Goal: Task Accomplishment & Management: Use online tool/utility

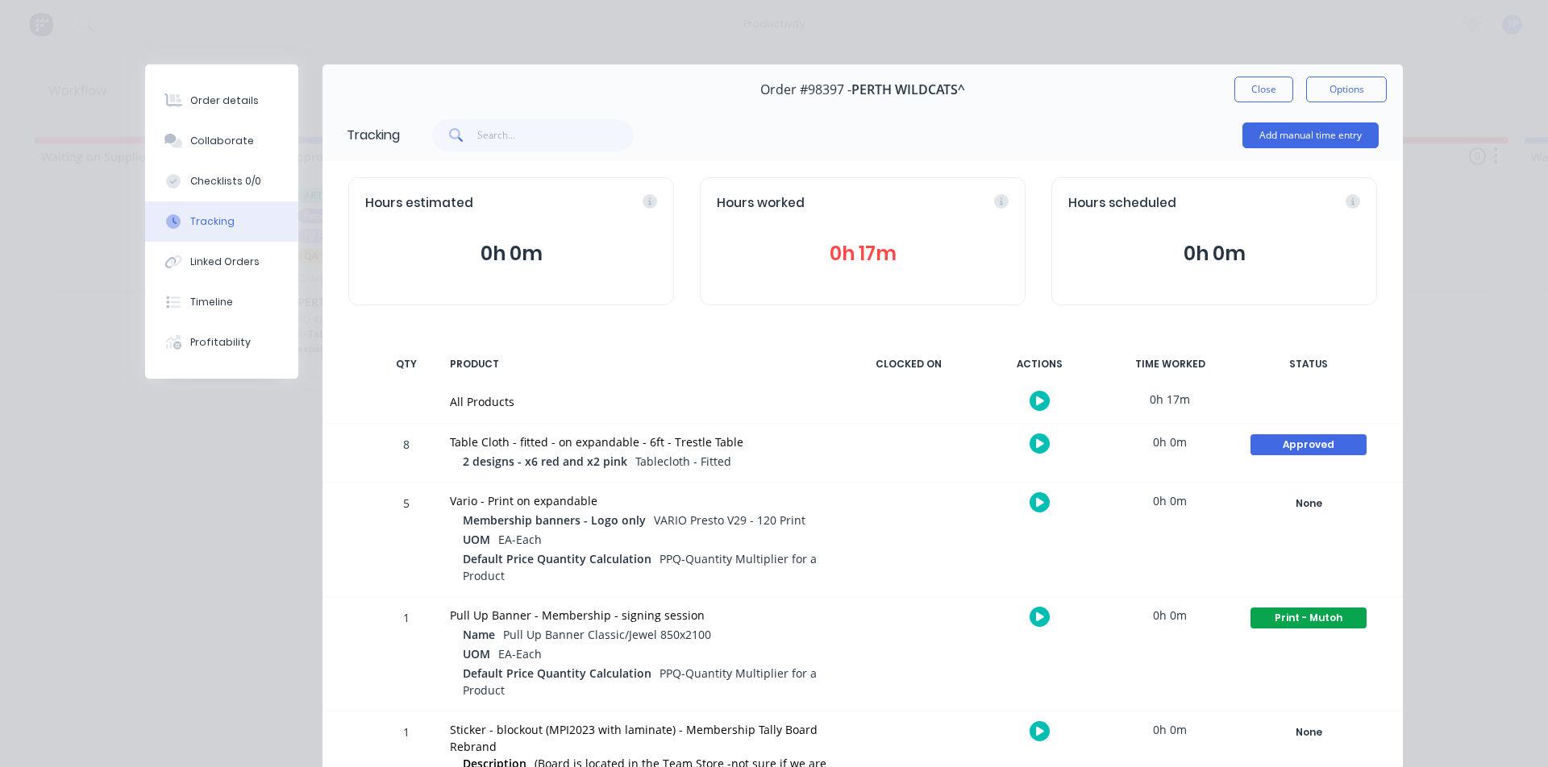
scroll to position [90, 0]
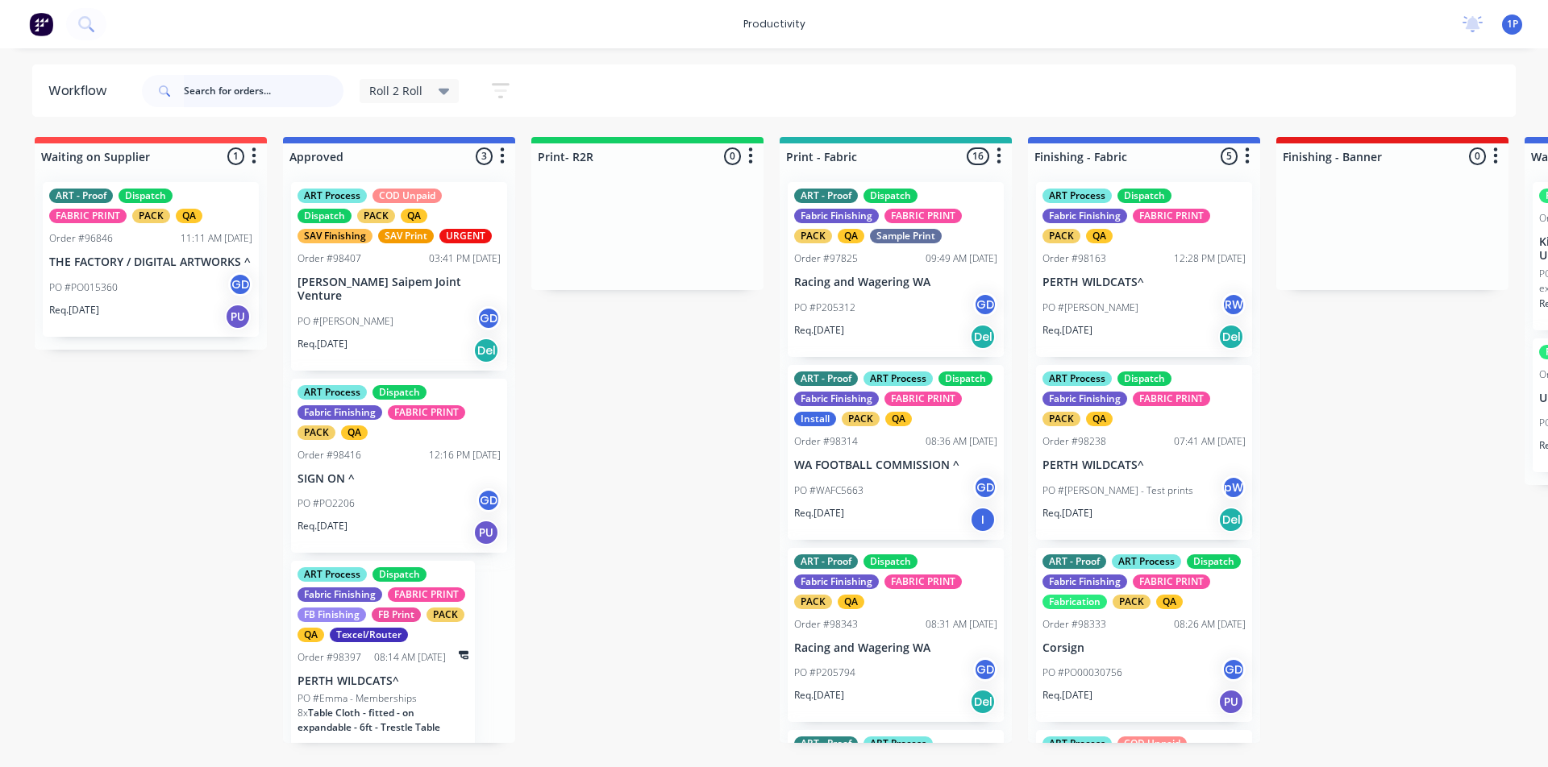
click at [244, 85] on input "text" at bounding box center [264, 91] width 160 height 32
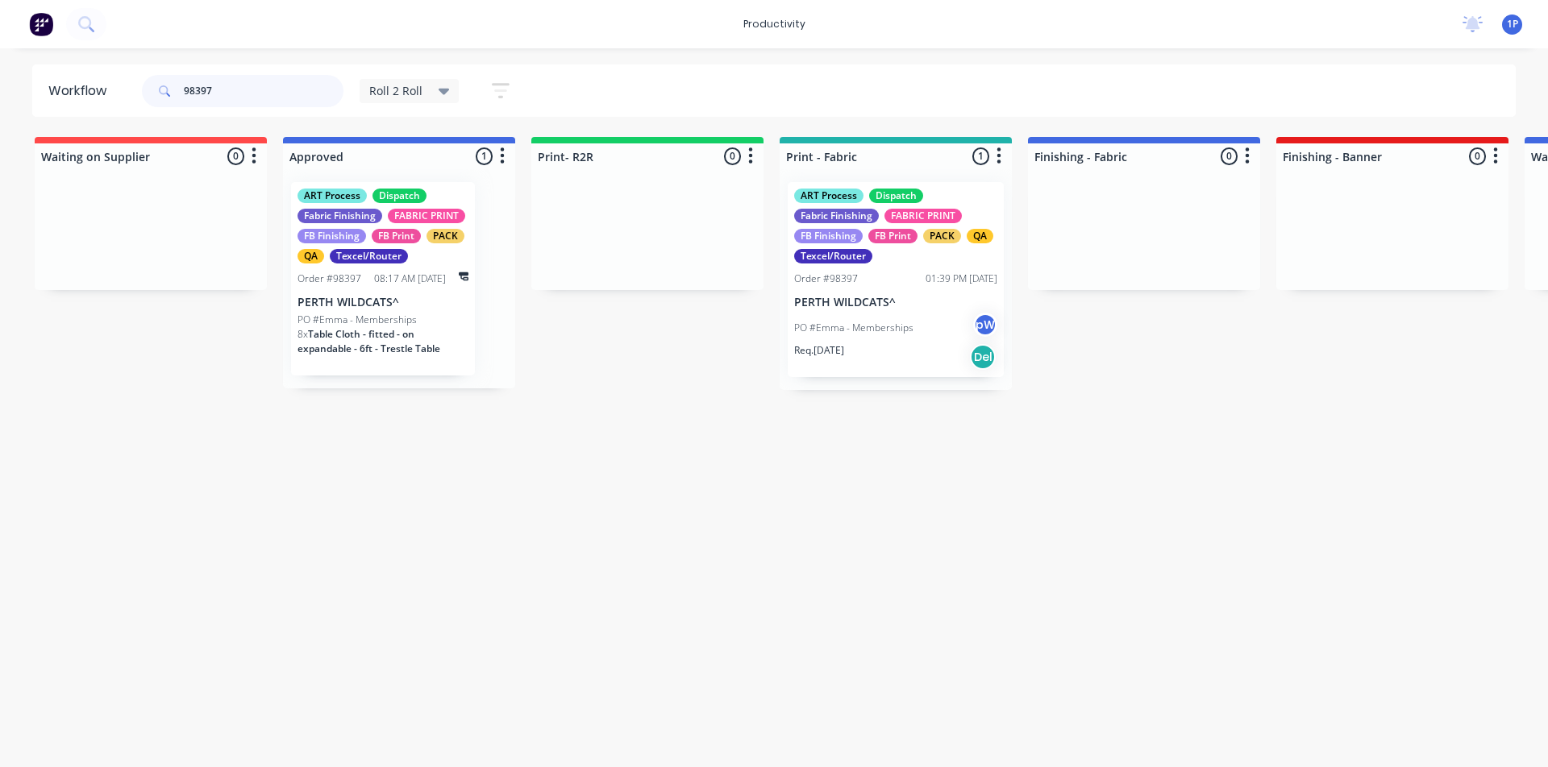
type input "98397"
click at [880, 291] on div "ART Process Dispatch Fabric Finishing FABRIC PRINT FB Finishing FB Print PACK Q…" at bounding box center [896, 279] width 216 height 195
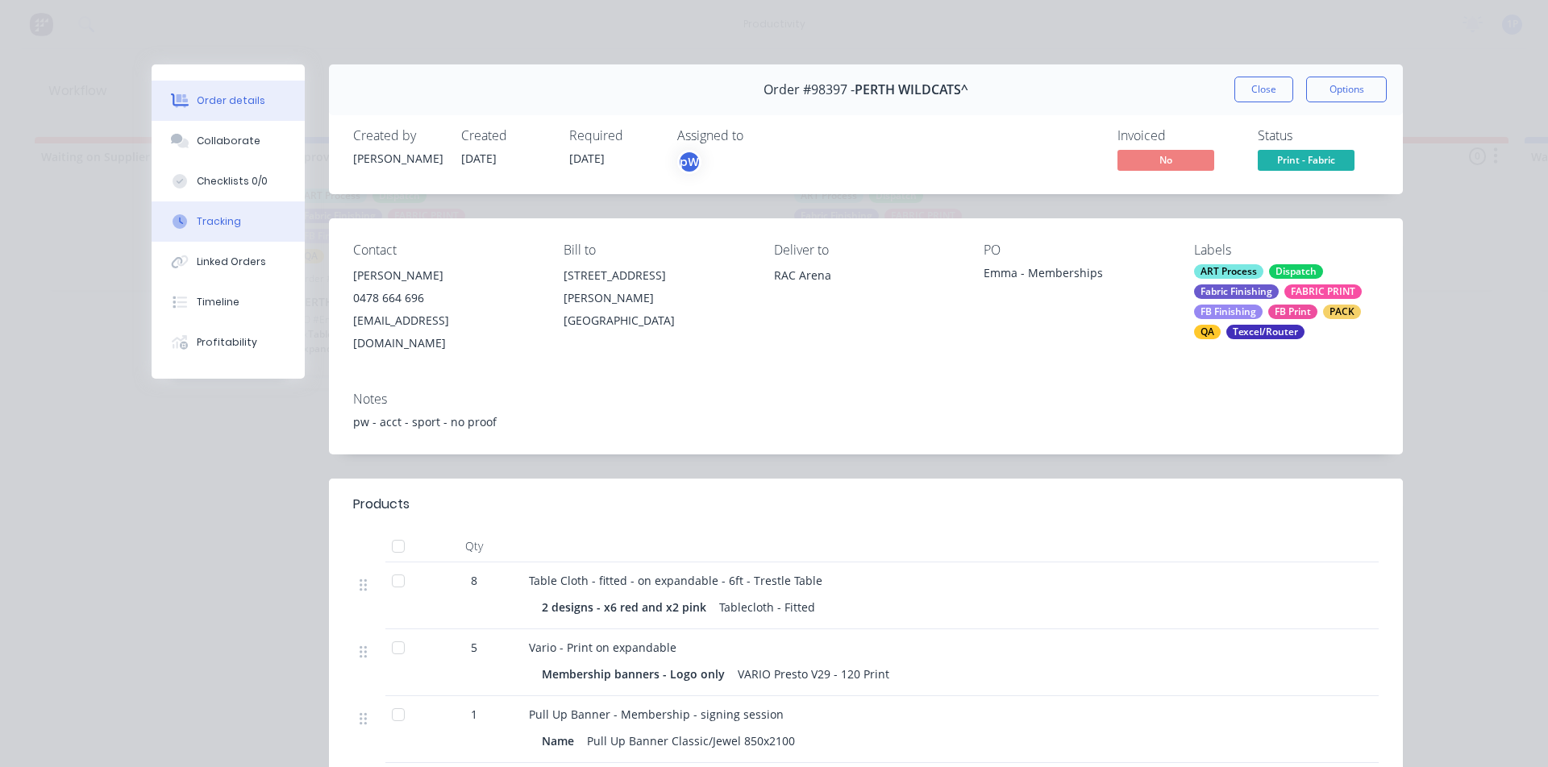
click at [240, 218] on button "Tracking" at bounding box center [228, 222] width 153 height 40
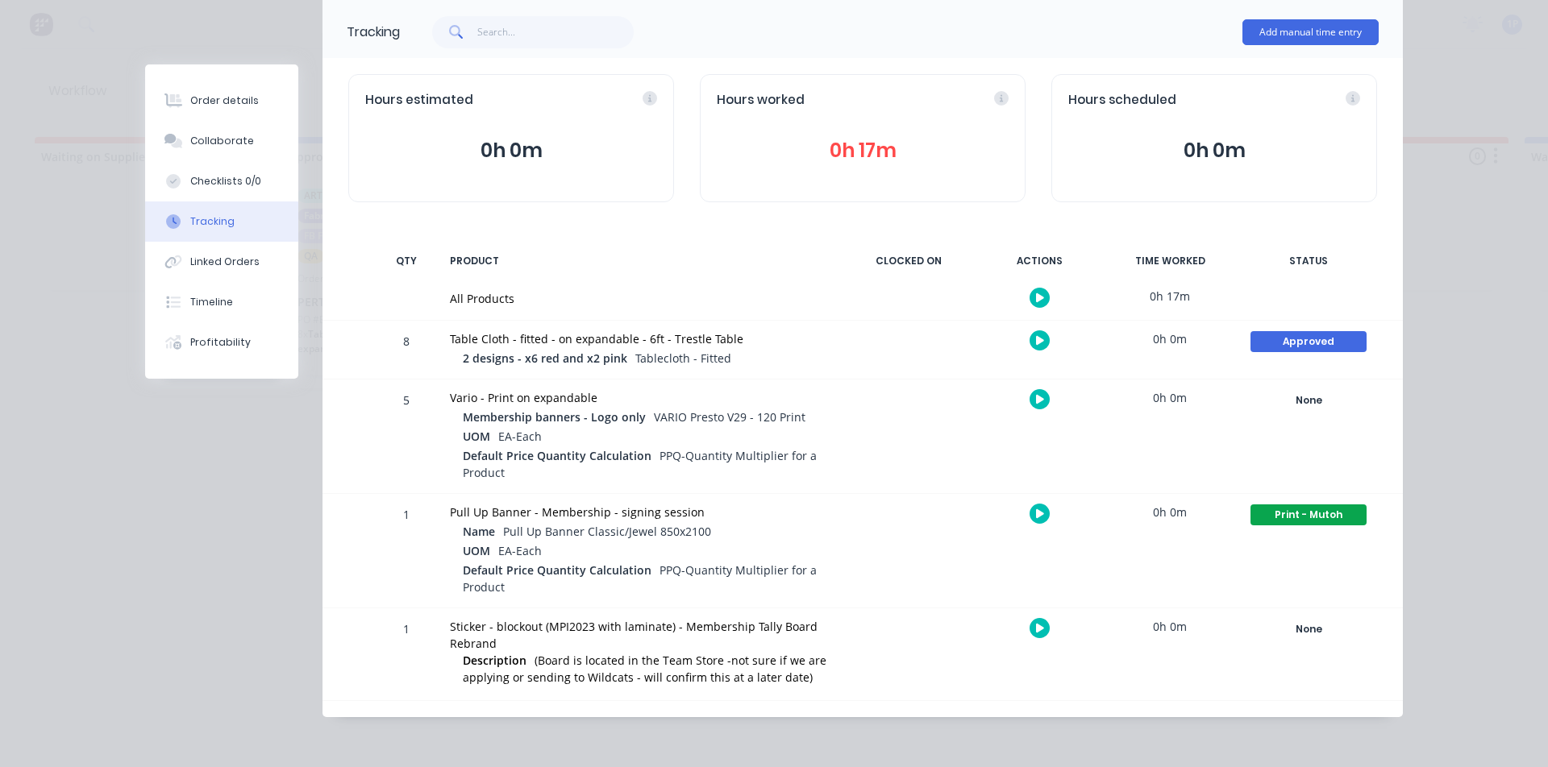
scroll to position [104, 0]
click at [1036, 402] on icon "button" at bounding box center [1040, 398] width 8 height 10
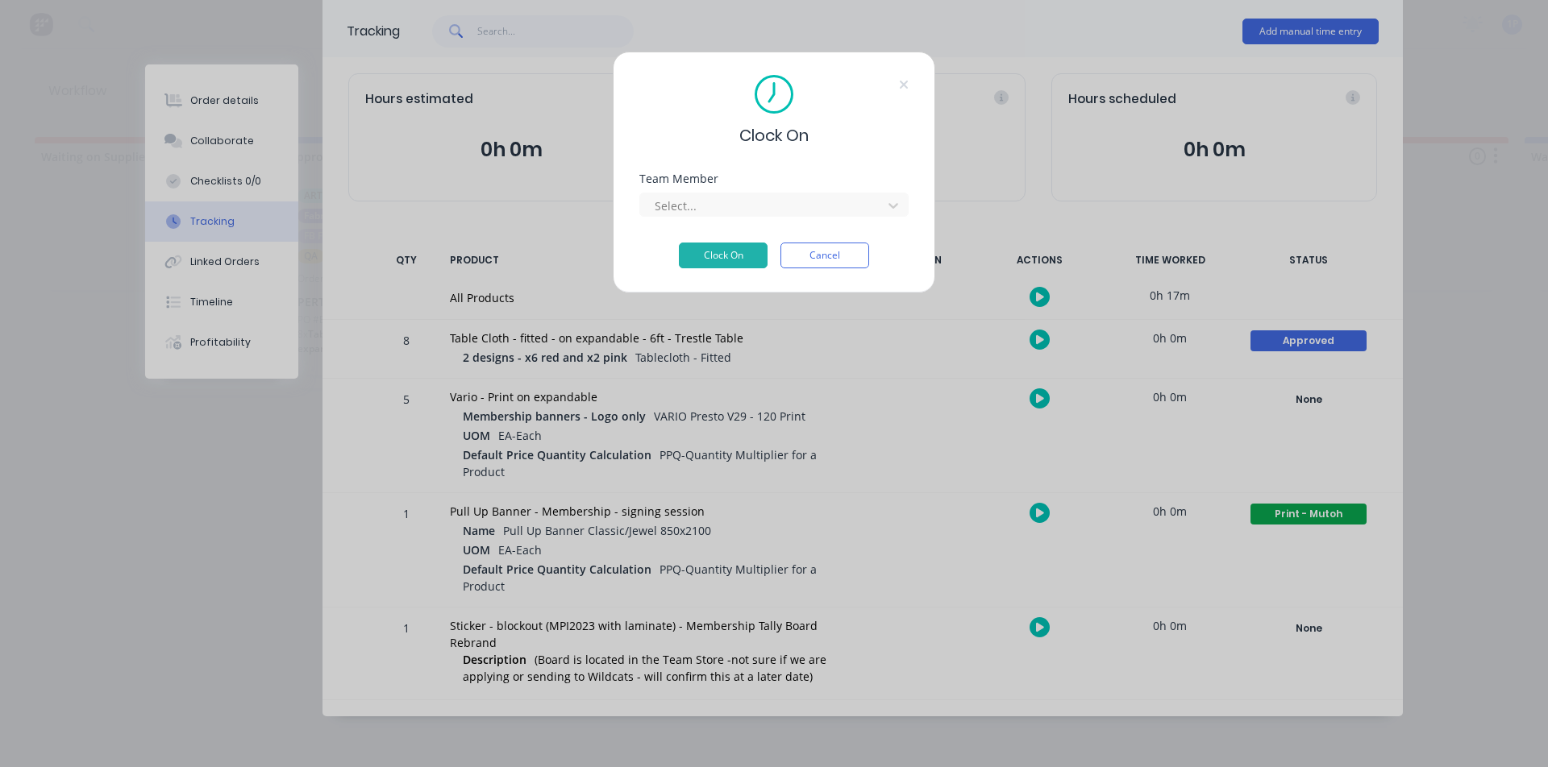
scroll to position [90, 0]
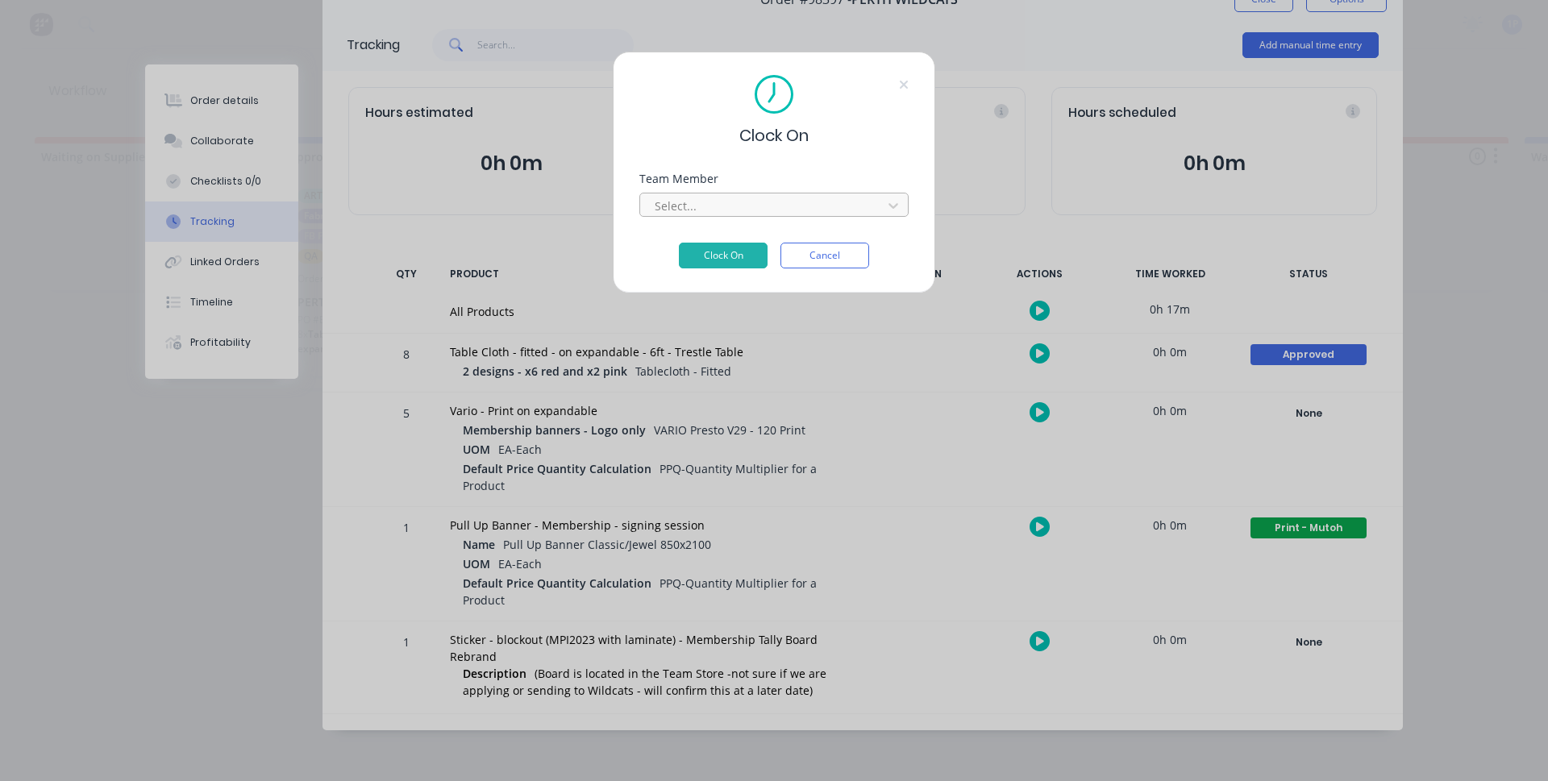
click at [684, 206] on div at bounding box center [763, 206] width 221 height 20
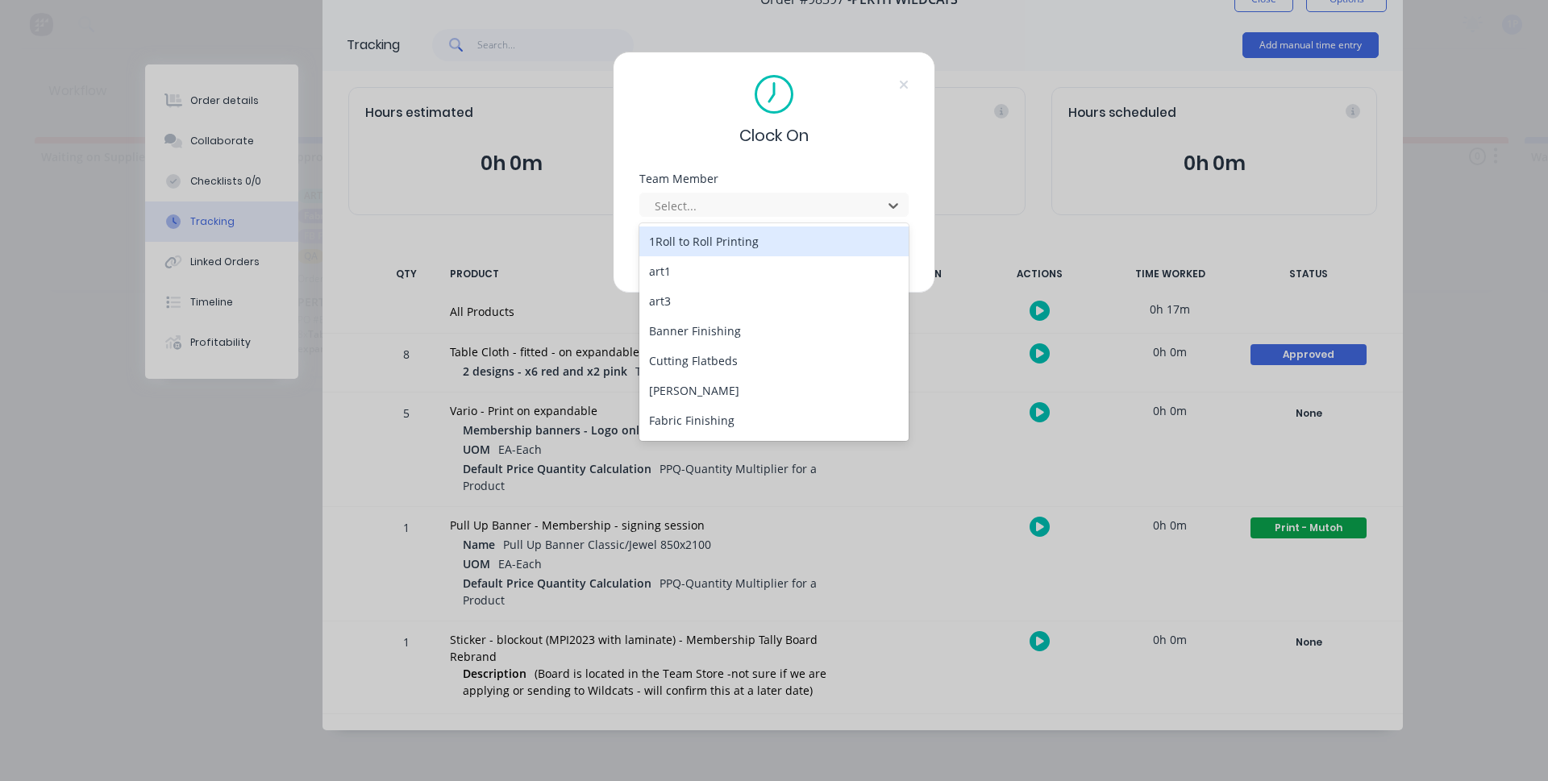
click at [1082, 244] on div "Clock On Team Member 22 results available. Use Up and Down to choose options, p…" at bounding box center [774, 390] width 1548 height 781
drag, startPoint x: 874, startPoint y: 203, endPoint x: 845, endPoint y: 226, distance: 36.8
click at [873, 203] on div "Select..." at bounding box center [763, 205] width 231 height 24
click at [838, 233] on div "1Roll to Roll Printing" at bounding box center [773, 242] width 269 height 30
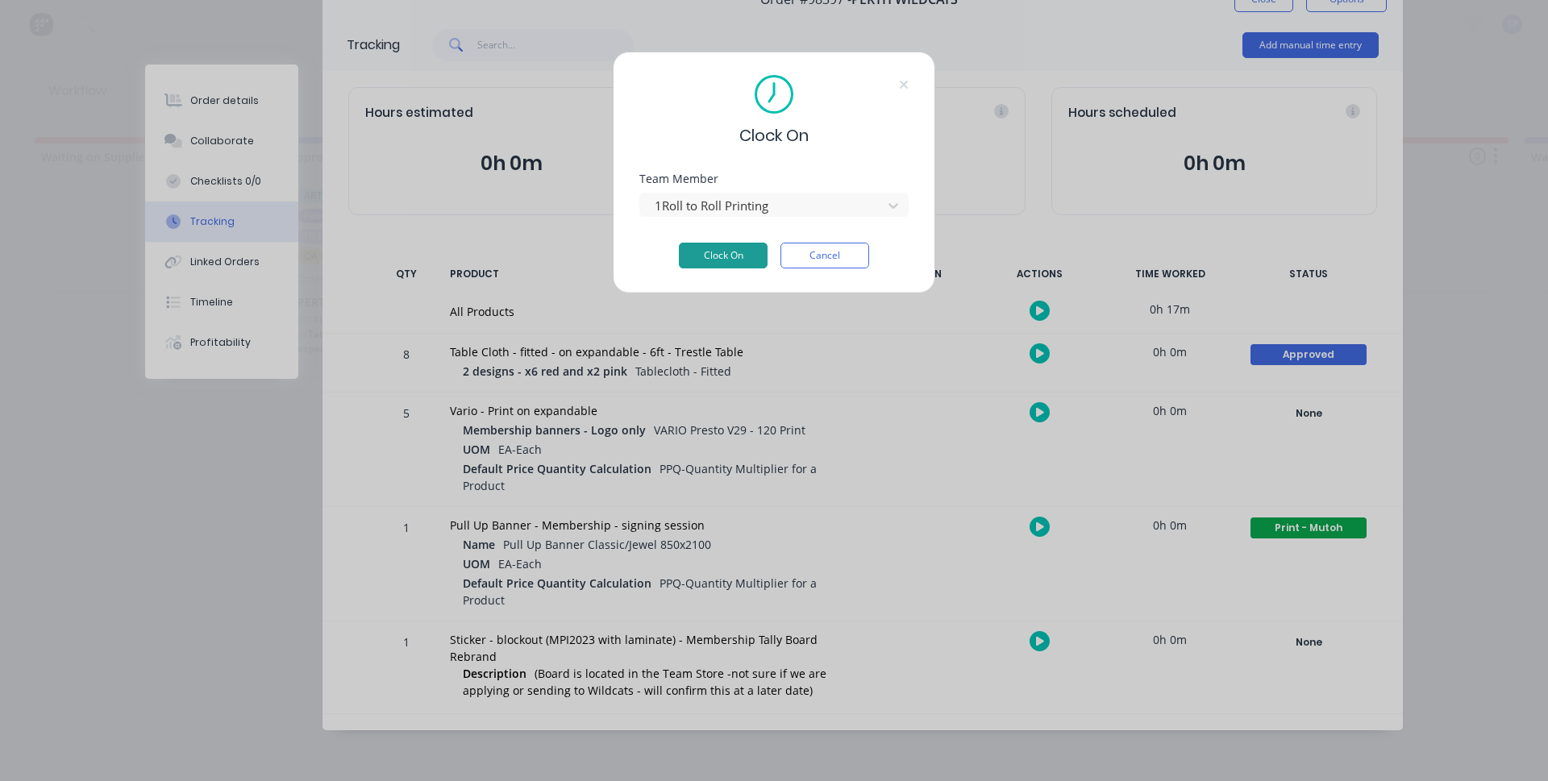
click at [736, 247] on button "Clock On" at bounding box center [723, 256] width 89 height 26
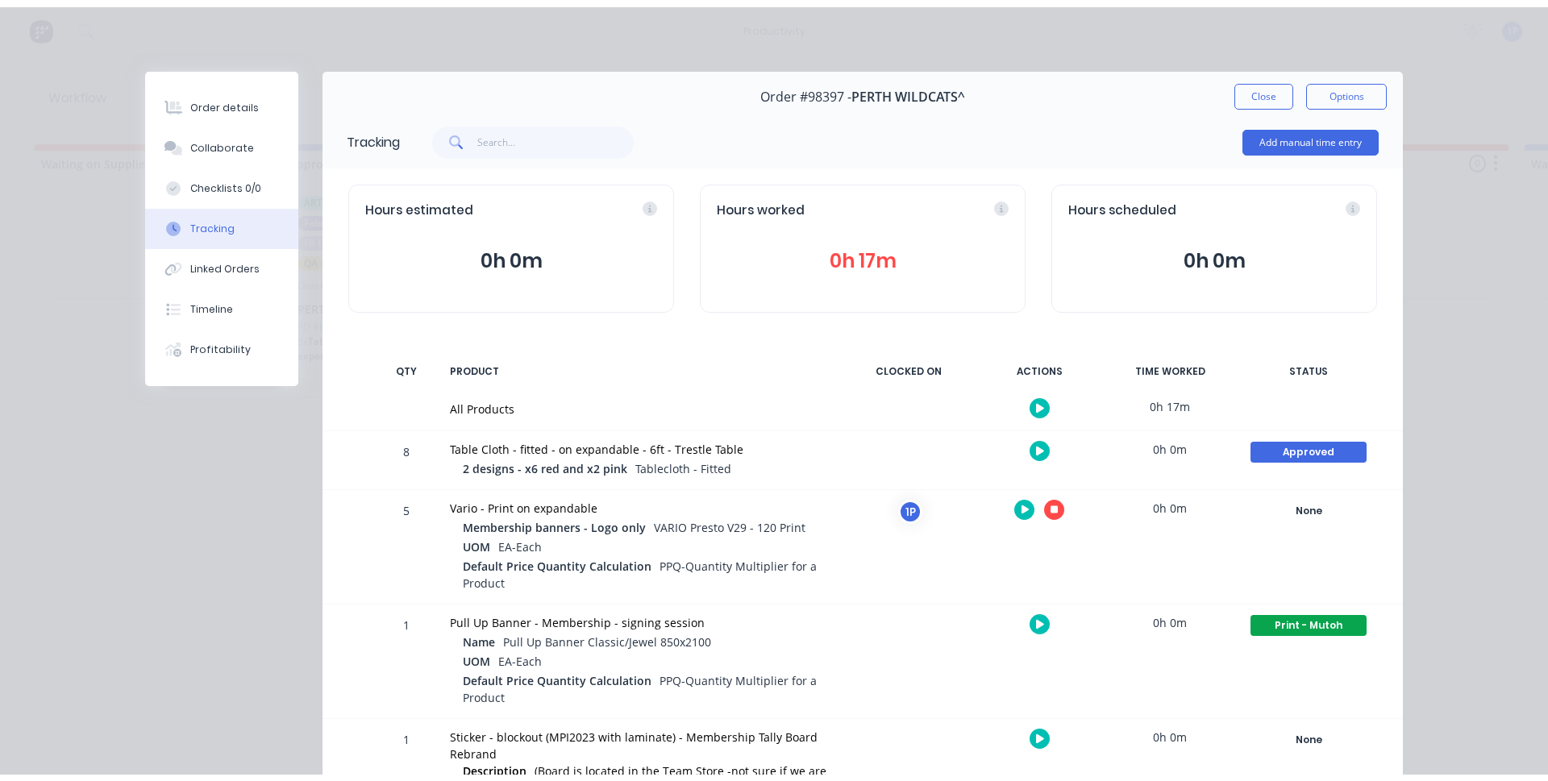
scroll to position [0, 0]
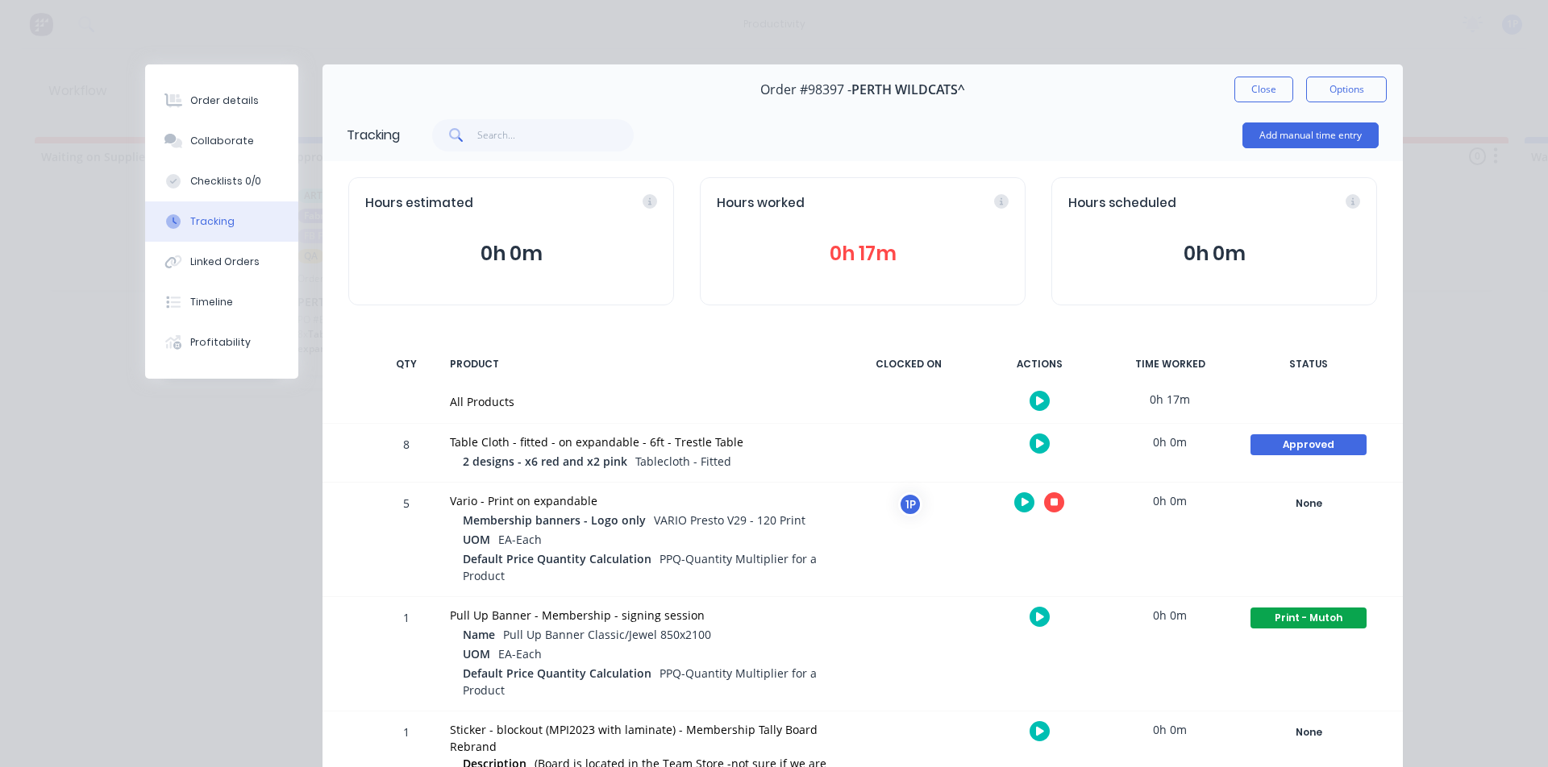
click at [1054, 505] on button "button" at bounding box center [1054, 503] width 20 height 20
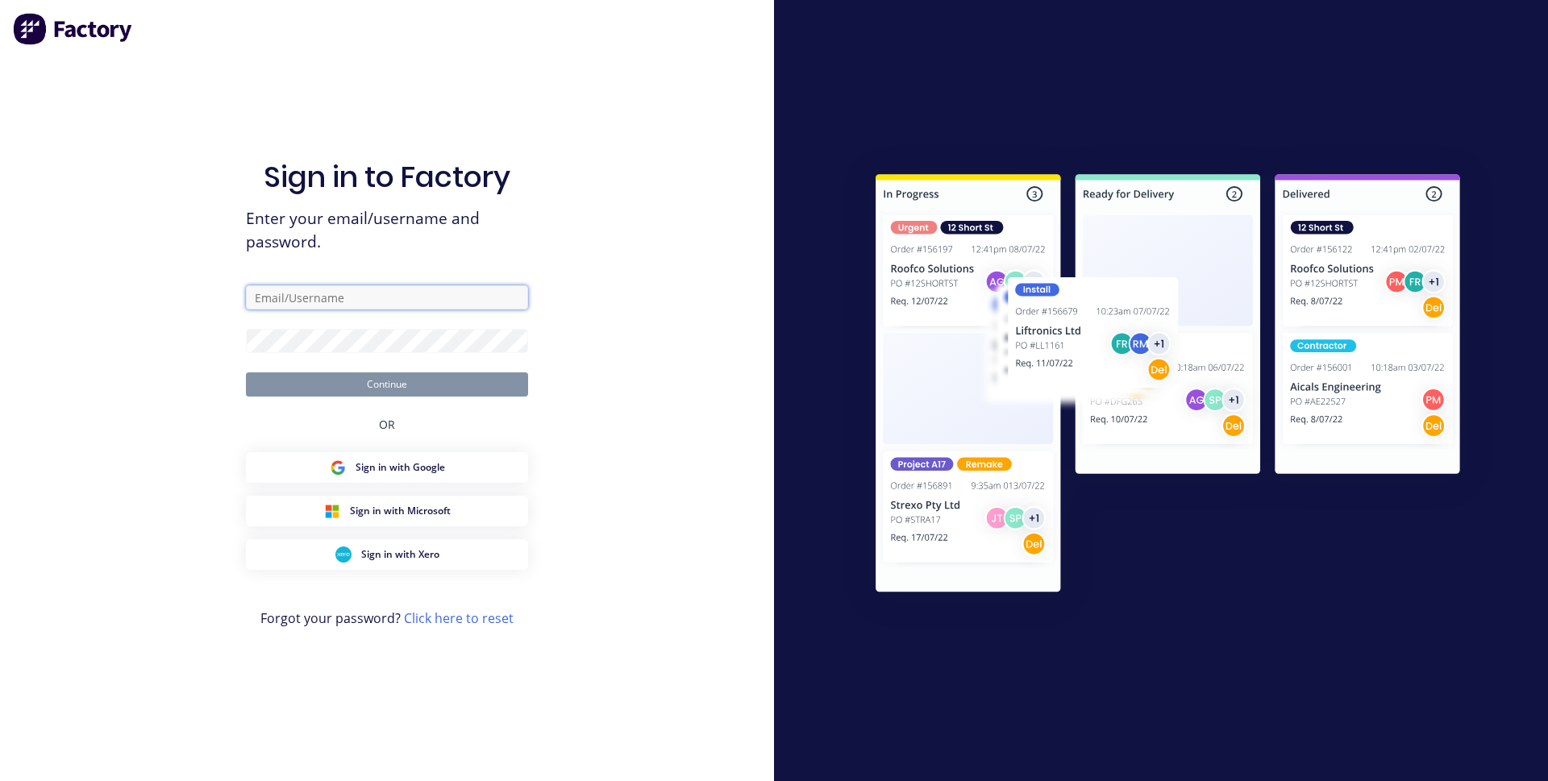
click at [297, 294] on input "text" at bounding box center [387, 297] width 282 height 24
type input "a"
type input "grandformat5330@gmail.com"
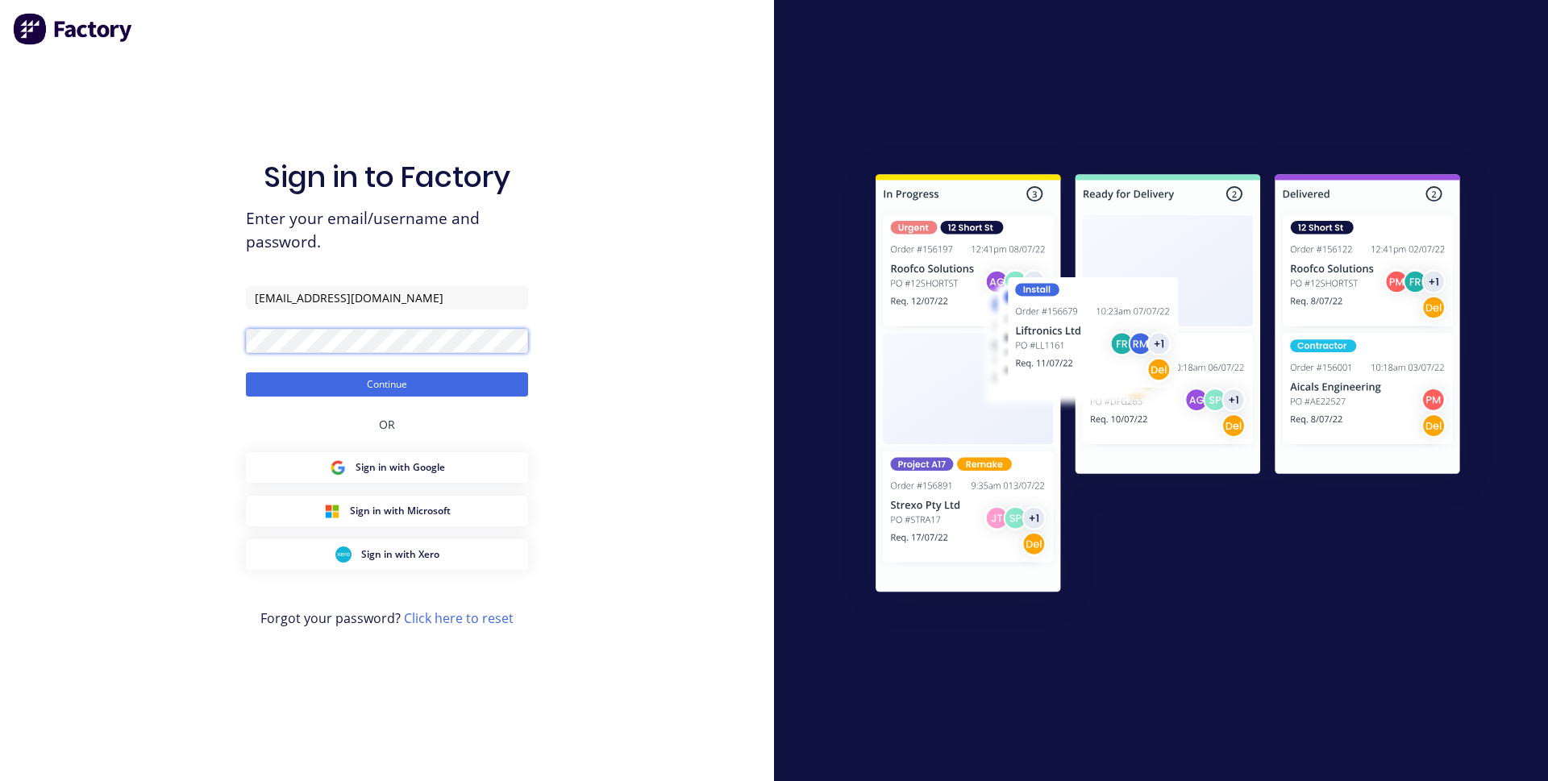
click at [246, 372] on button "Continue" at bounding box center [387, 384] width 282 height 24
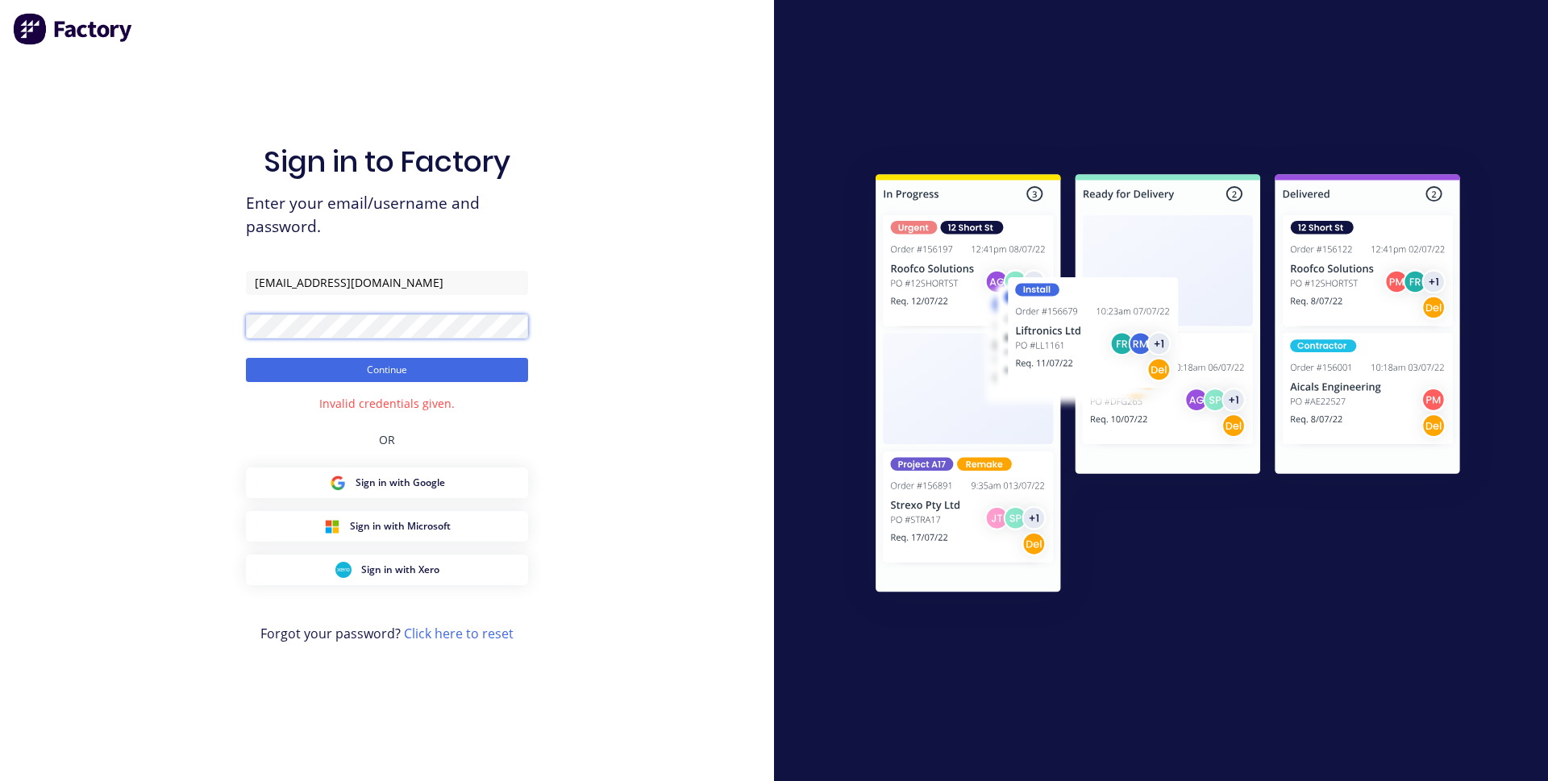
click at [246, 358] on button "Continue" at bounding box center [387, 370] width 282 height 24
click at [214, 326] on div "Sign in to Factory Enter your email/username and password. grandformat5330@gmai…" at bounding box center [387, 390] width 774 height 781
click at [219, 327] on div "Sign in to Factory Enter your email/username and password. grandformat5330@gmai…" at bounding box center [387, 390] width 774 height 781
click at [291, 368] on button "Continue" at bounding box center [387, 370] width 282 height 24
click at [221, 329] on div "Sign in to Factory Enter your email/username and password. grandformat5330@gmai…" at bounding box center [387, 390] width 774 height 781
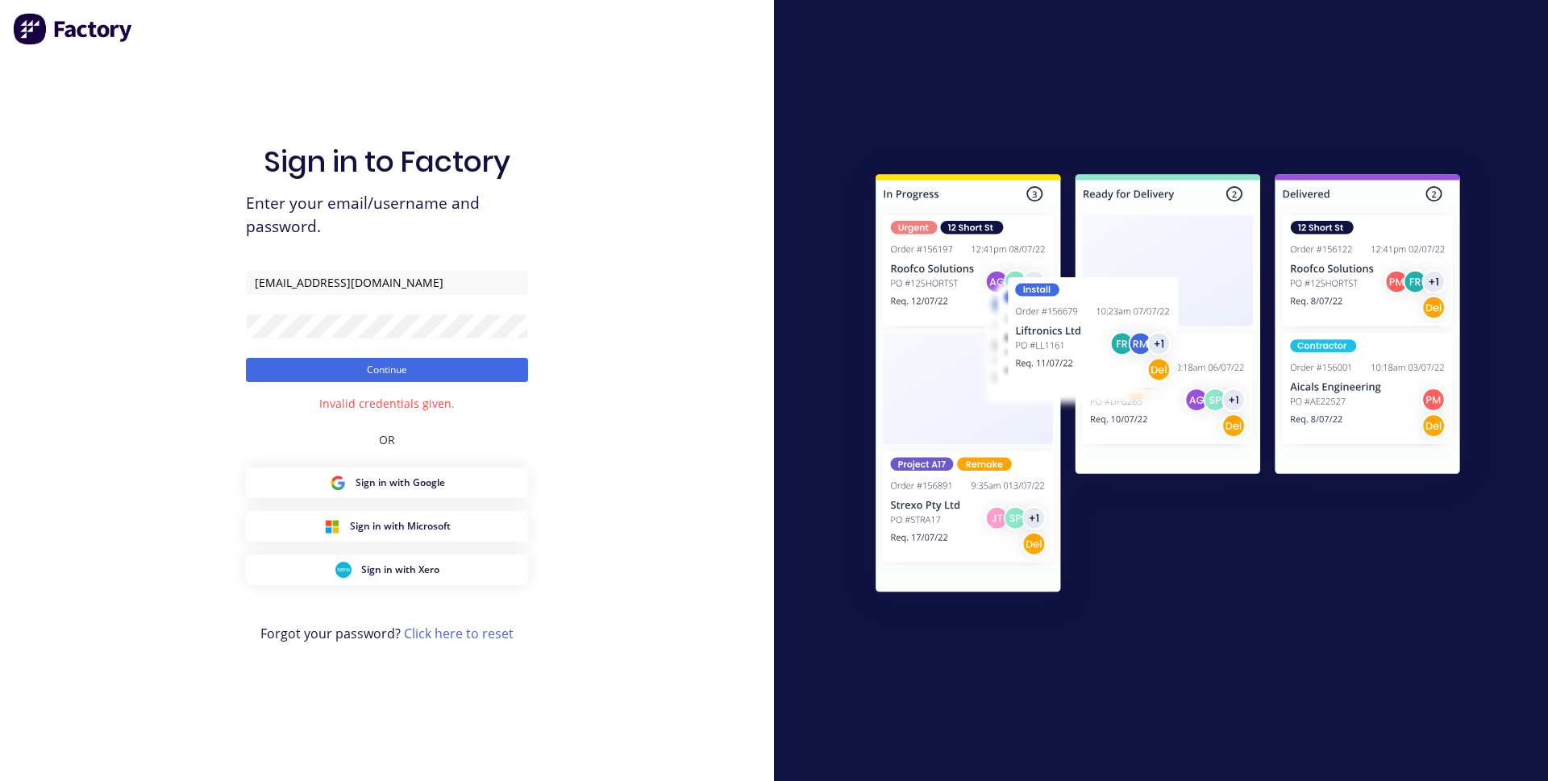
click at [638, 350] on div "Sign in to Factory Enter your email/username and password. grandformat5330@gmai…" at bounding box center [387, 390] width 774 height 781
click at [469, 370] on button "Continue" at bounding box center [387, 370] width 282 height 24
click at [168, 476] on div "Sign in to Factory Enter your email/username and password. grandformat5330@gmai…" at bounding box center [387, 390] width 774 height 781
click at [387, 483] on span "Sign in with Google" at bounding box center [400, 483] width 89 height 15
click at [246, 358] on button "Continue" at bounding box center [387, 370] width 282 height 24
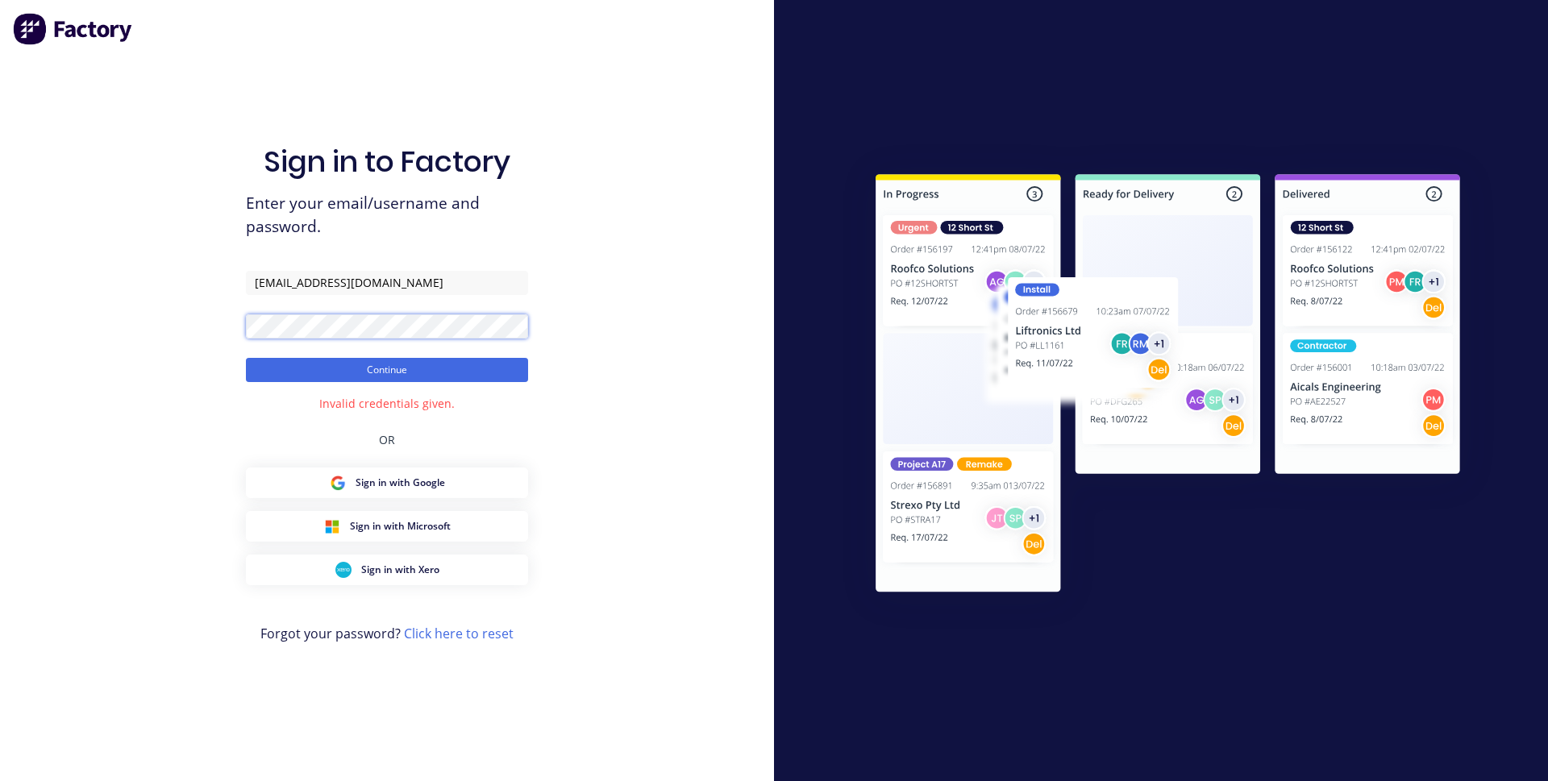
click at [245, 324] on div "Sign in to Factory Enter your email/username and password. grandformat5330@gmai…" at bounding box center [387, 390] width 774 height 781
click at [246, 358] on button "Continue" at bounding box center [387, 370] width 282 height 24
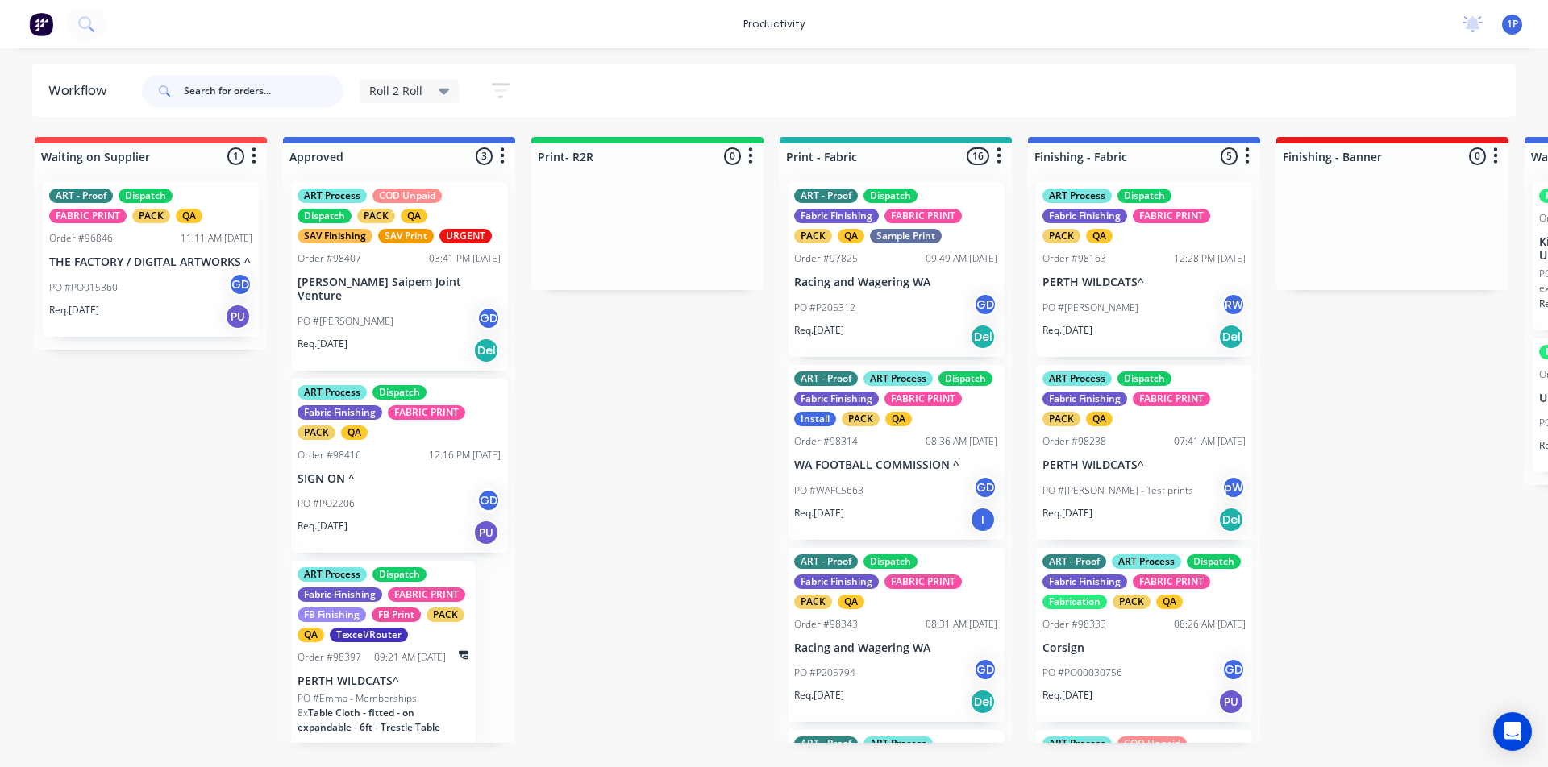
click at [226, 90] on input "text" at bounding box center [264, 91] width 160 height 32
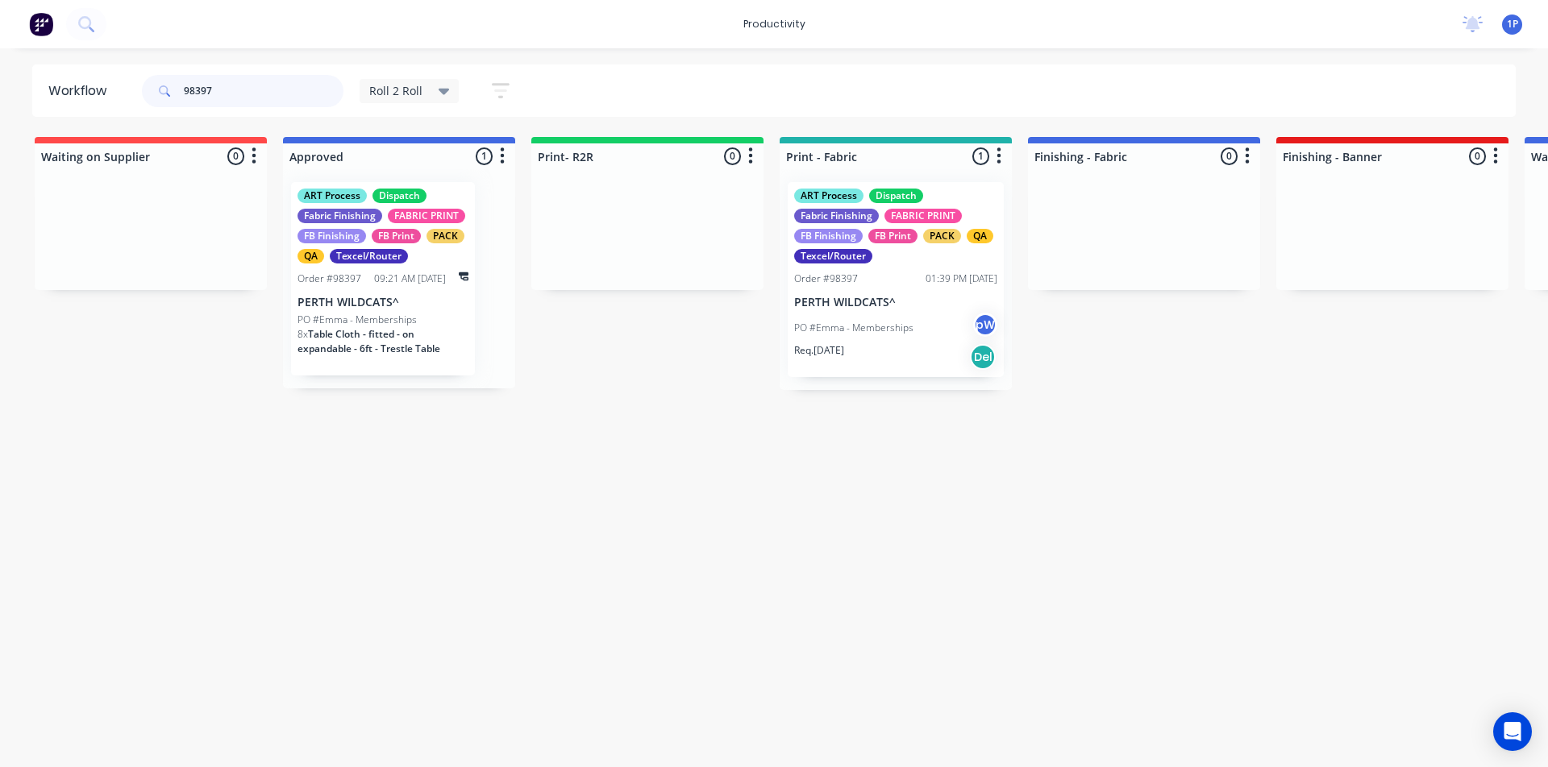
type input "98397"
click at [879, 281] on div "Order #98397 01:39 PM 29/08/25" at bounding box center [895, 279] width 203 height 15
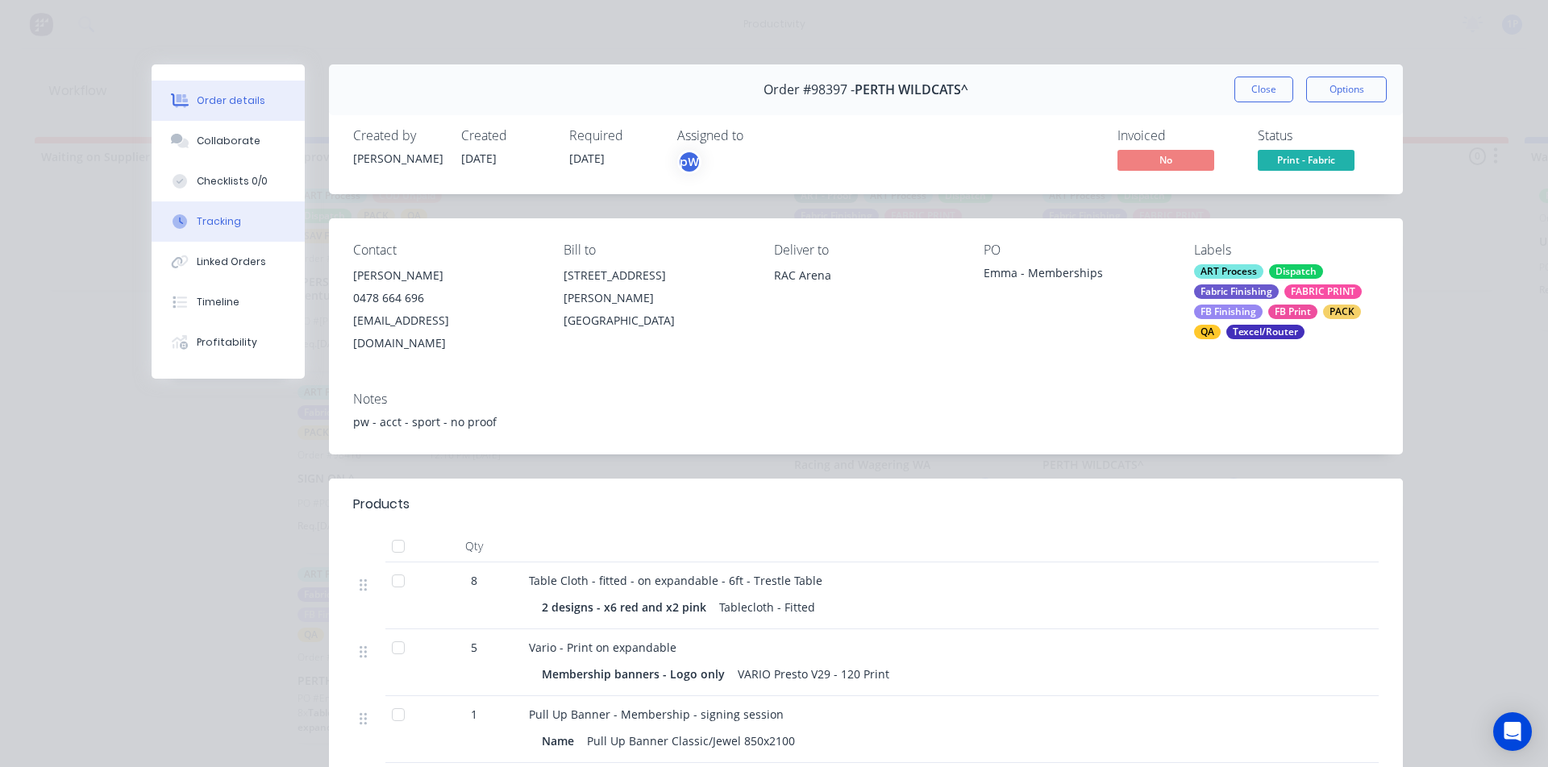
click at [225, 220] on div "Tracking" at bounding box center [219, 221] width 44 height 15
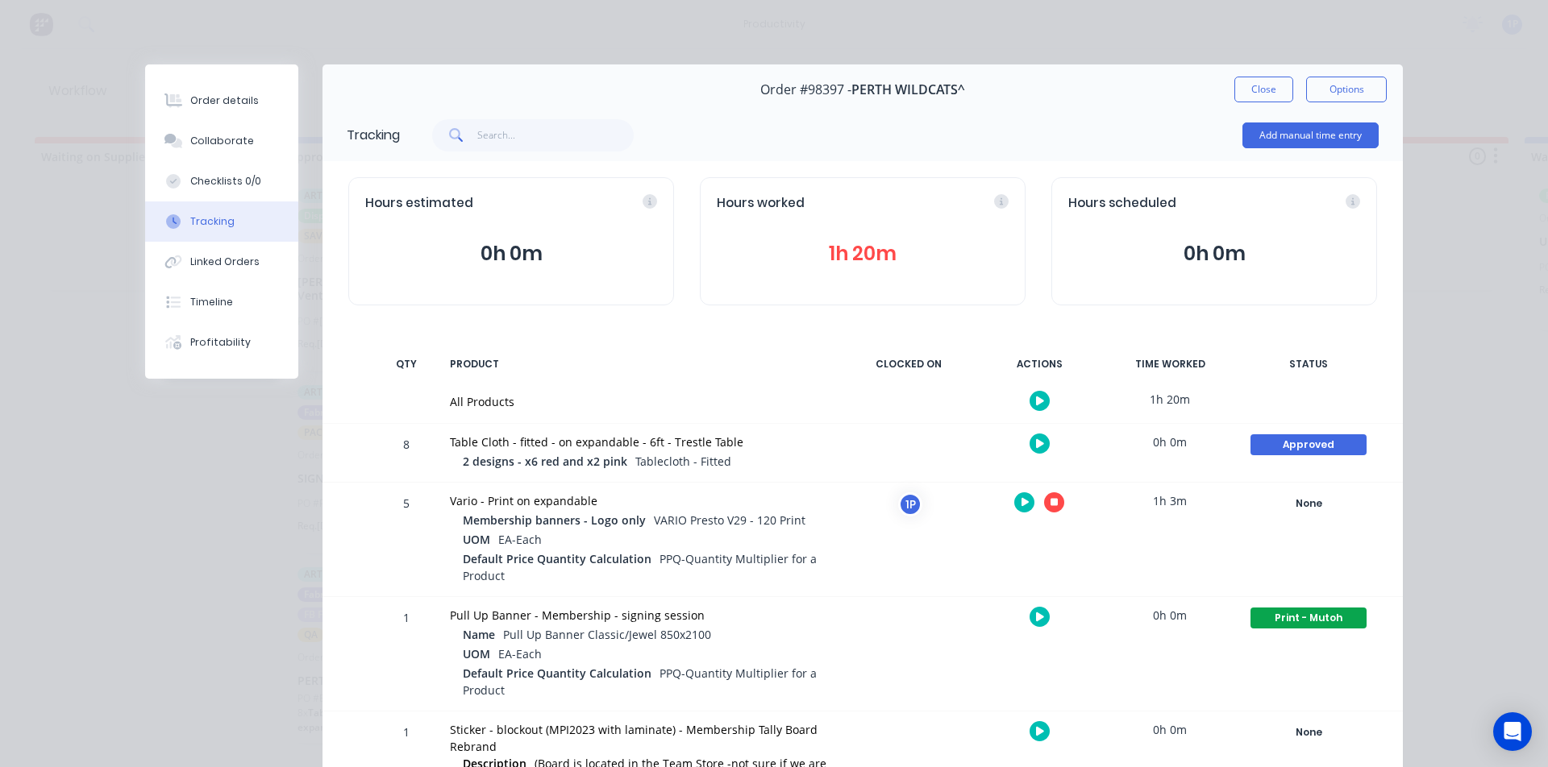
click at [1054, 504] on button "button" at bounding box center [1054, 503] width 20 height 20
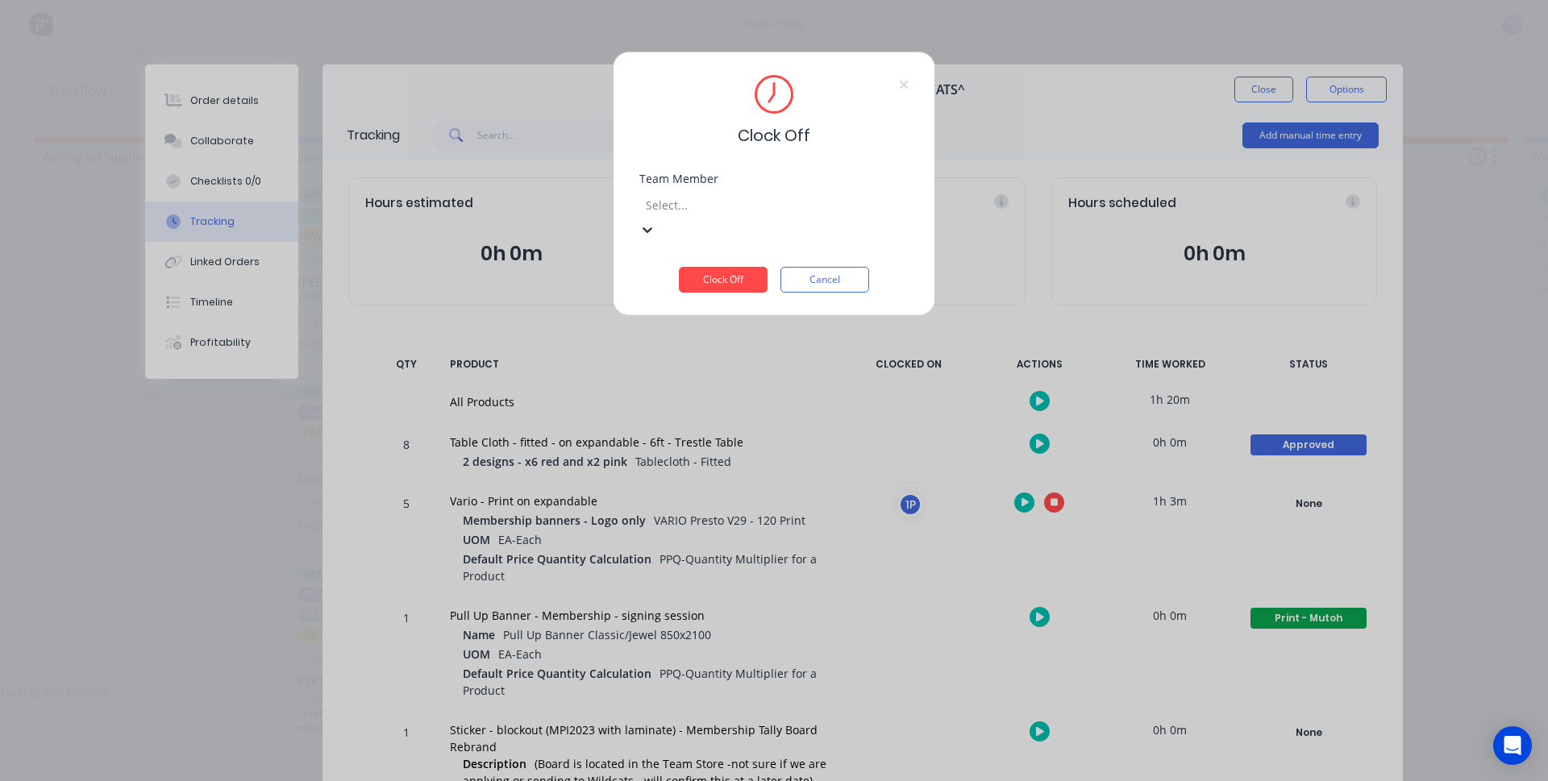
click at [713, 193] on div "Select..." at bounding box center [760, 205] width 242 height 24
click at [698, 684] on div "1Roll to Roll Printing" at bounding box center [774, 692] width 1548 height 17
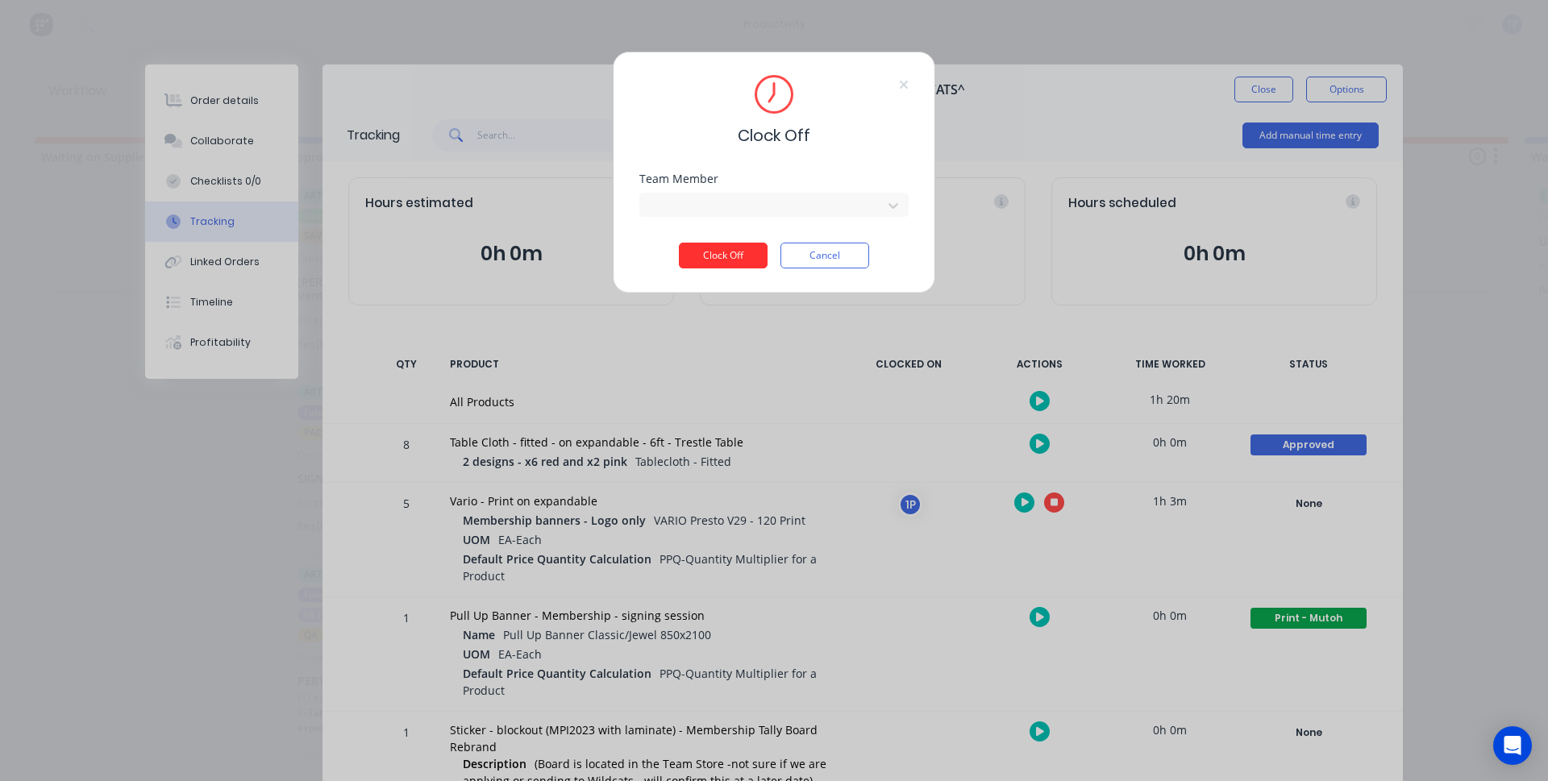
click at [724, 266] on button "Clock Off" at bounding box center [723, 256] width 89 height 26
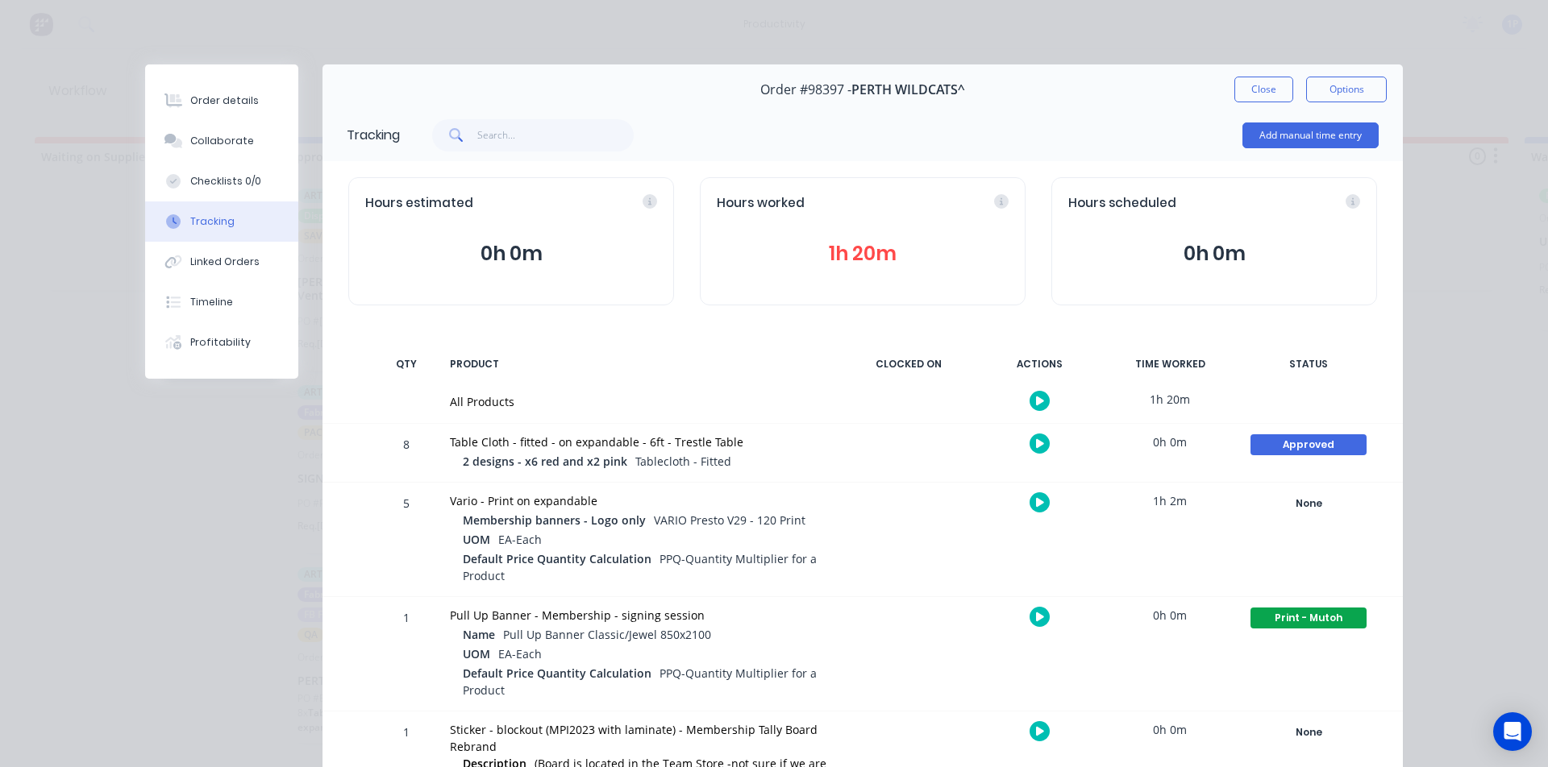
click at [1036, 443] on icon "button" at bounding box center [1040, 443] width 8 height 9
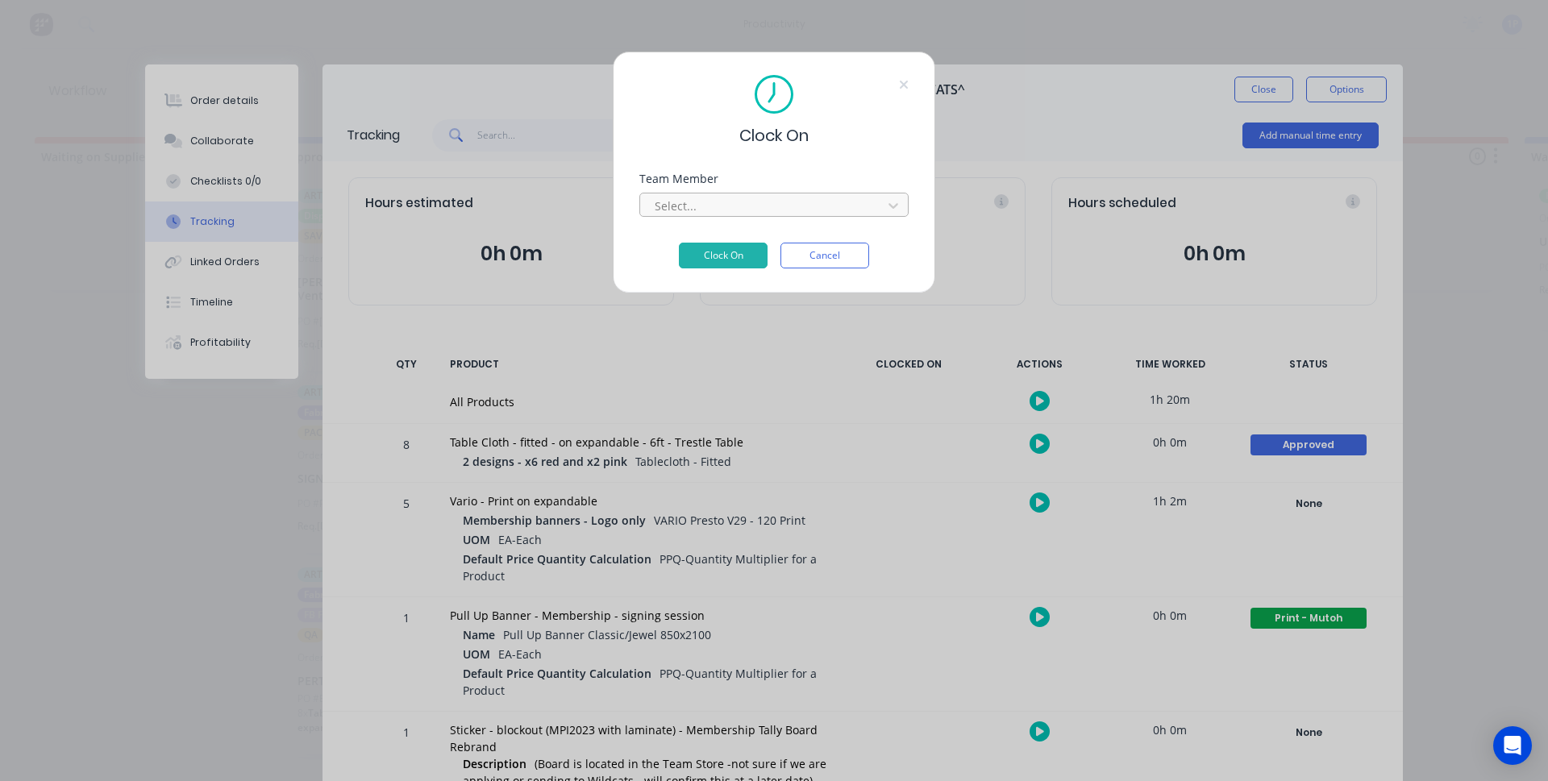
click at [800, 198] on div at bounding box center [763, 206] width 221 height 20
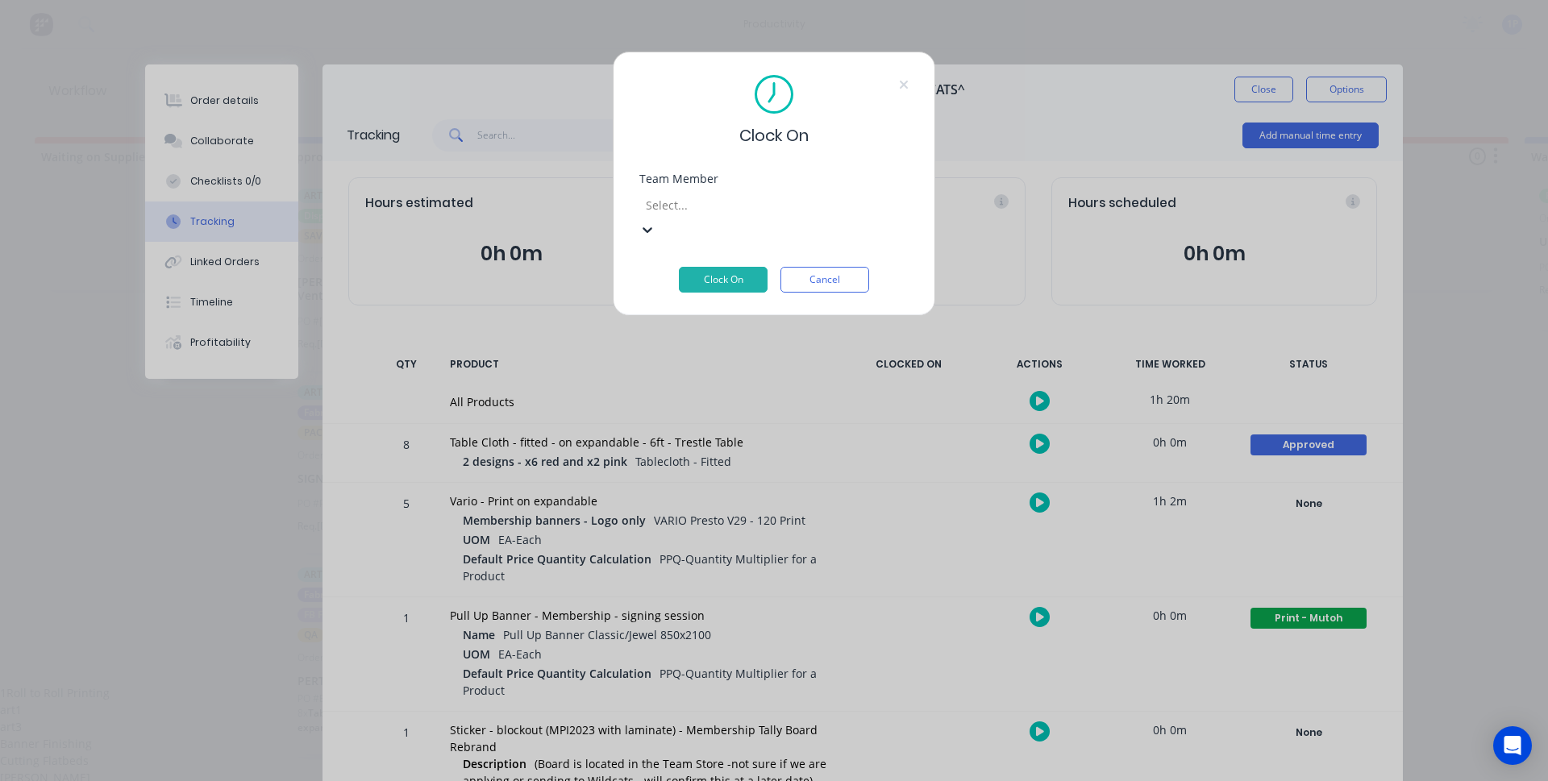
click at [747, 684] on div "1Roll to Roll Printing" at bounding box center [774, 692] width 1548 height 17
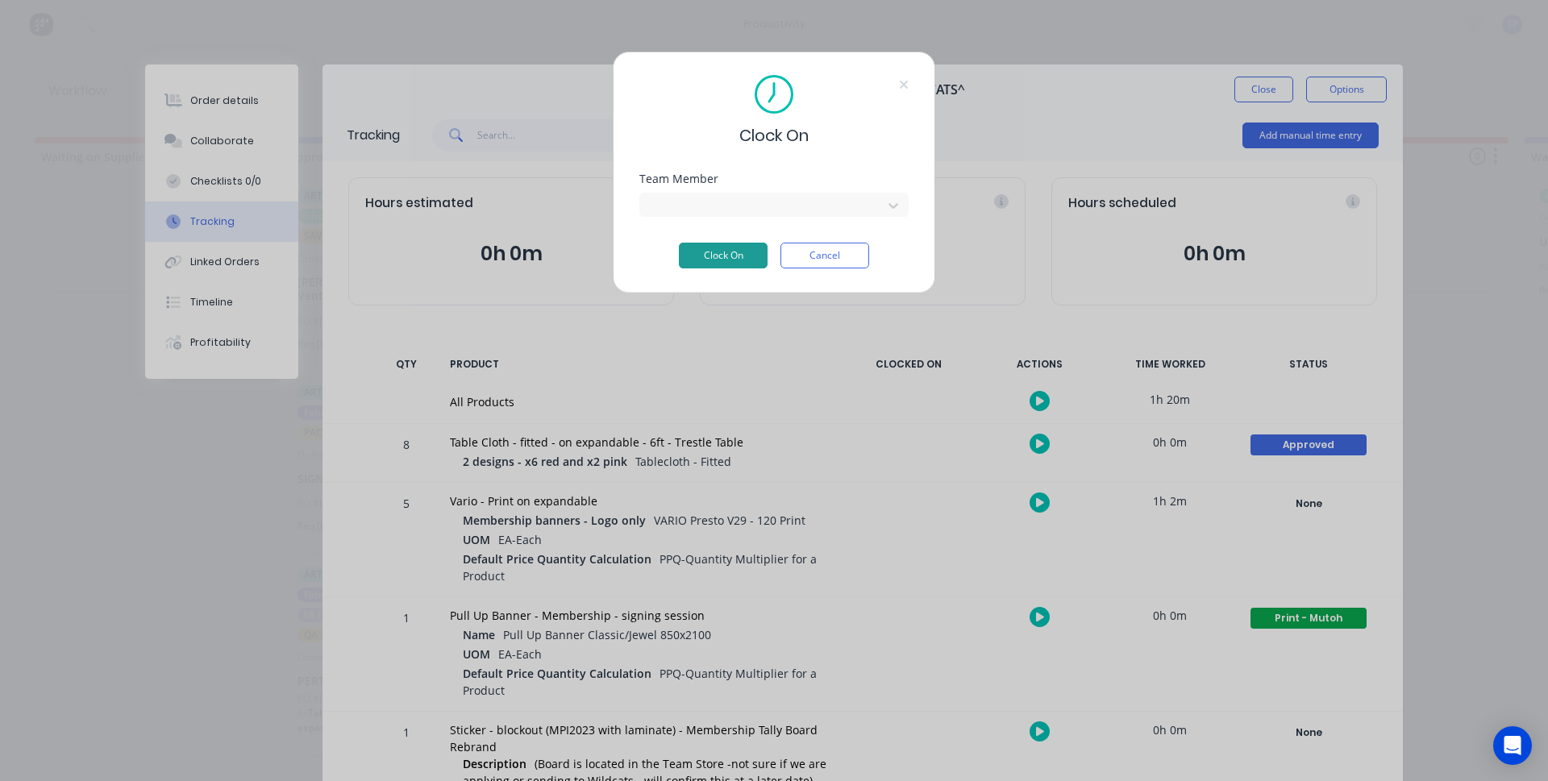
click at [728, 251] on button "Clock On" at bounding box center [723, 256] width 89 height 26
